Goal: Task Accomplishment & Management: Manage account settings

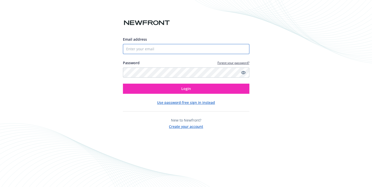
click at [144, 50] on input "Email address" at bounding box center [186, 49] width 127 height 10
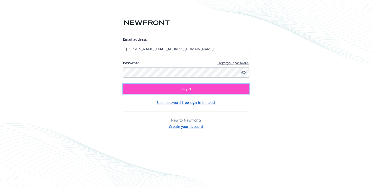
click at [201, 88] on button "Login" at bounding box center [186, 89] width 127 height 10
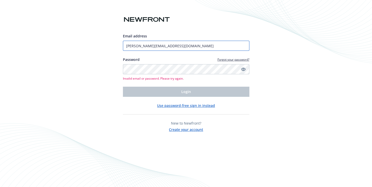
click at [192, 45] on input "[PERSON_NAME][EMAIL_ADDRESS][DOMAIN_NAME]" at bounding box center [186, 46] width 127 height 10
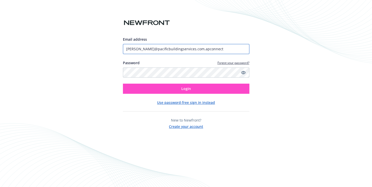
type input "[PERSON_NAME]@pacificbuildingservices.com.apconnect"
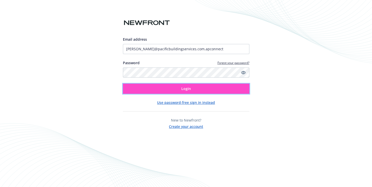
click at [178, 89] on button "Login" at bounding box center [186, 89] width 127 height 10
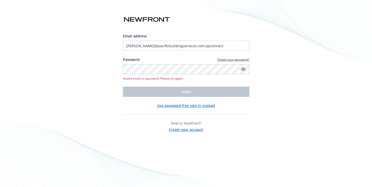
click at [243, 69] on icon "Show password" at bounding box center [243, 69] width 5 height 3
